Goal: Information Seeking & Learning: Compare options

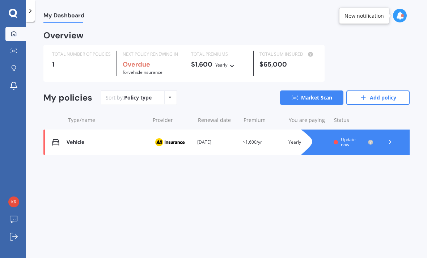
click at [403, 13] on icon at bounding box center [400, 16] width 8 height 8
click at [271, 191] on div "My Dashboard Overview TOTAL NUMBER OF POLICIES 1 NEXT POLICY RENEWING IN Overdu…" at bounding box center [226, 141] width 401 height 236
click at [13, 12] on icon at bounding box center [13, 13] width 9 height 9
click at [19, 48] on div at bounding box center [13, 50] width 11 height 5
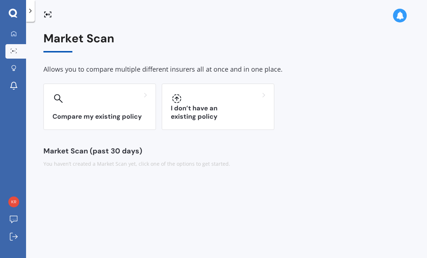
click at [127, 113] on h3 "Compare my existing policy" at bounding box center [99, 117] width 94 height 8
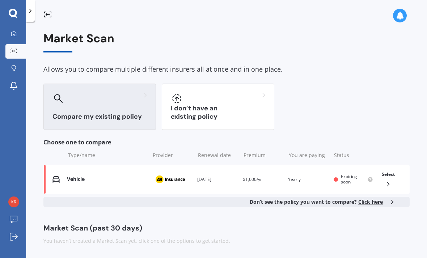
click at [376, 198] on span "Click here" at bounding box center [370, 201] width 25 height 7
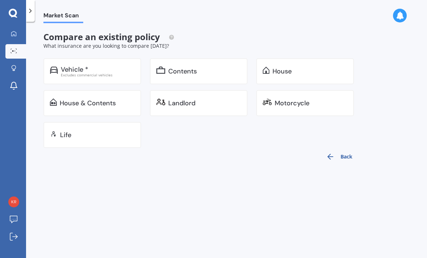
click at [120, 100] on div "House & Contents" at bounding box center [97, 103] width 75 height 7
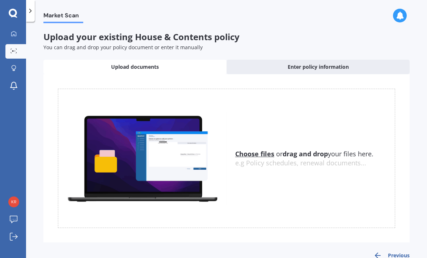
click at [258, 149] on u "Choose files" at bounding box center [254, 153] width 39 height 9
